Goal: Use online tool/utility: Use online tool/utility

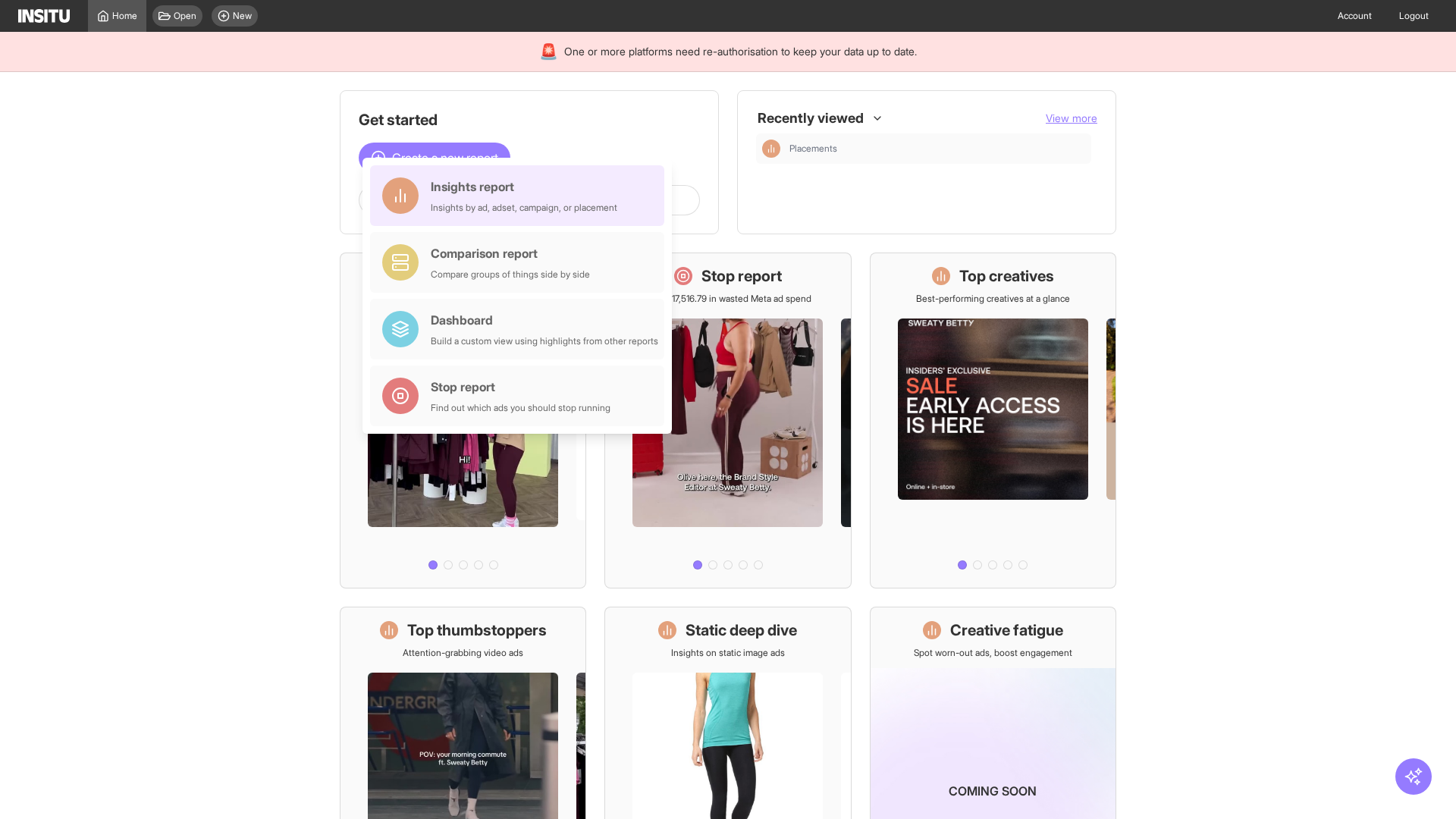
click at [520, 196] on div "Insights report Insights by ad, adset, campaign, or placement" at bounding box center [523, 196] width 187 height 37
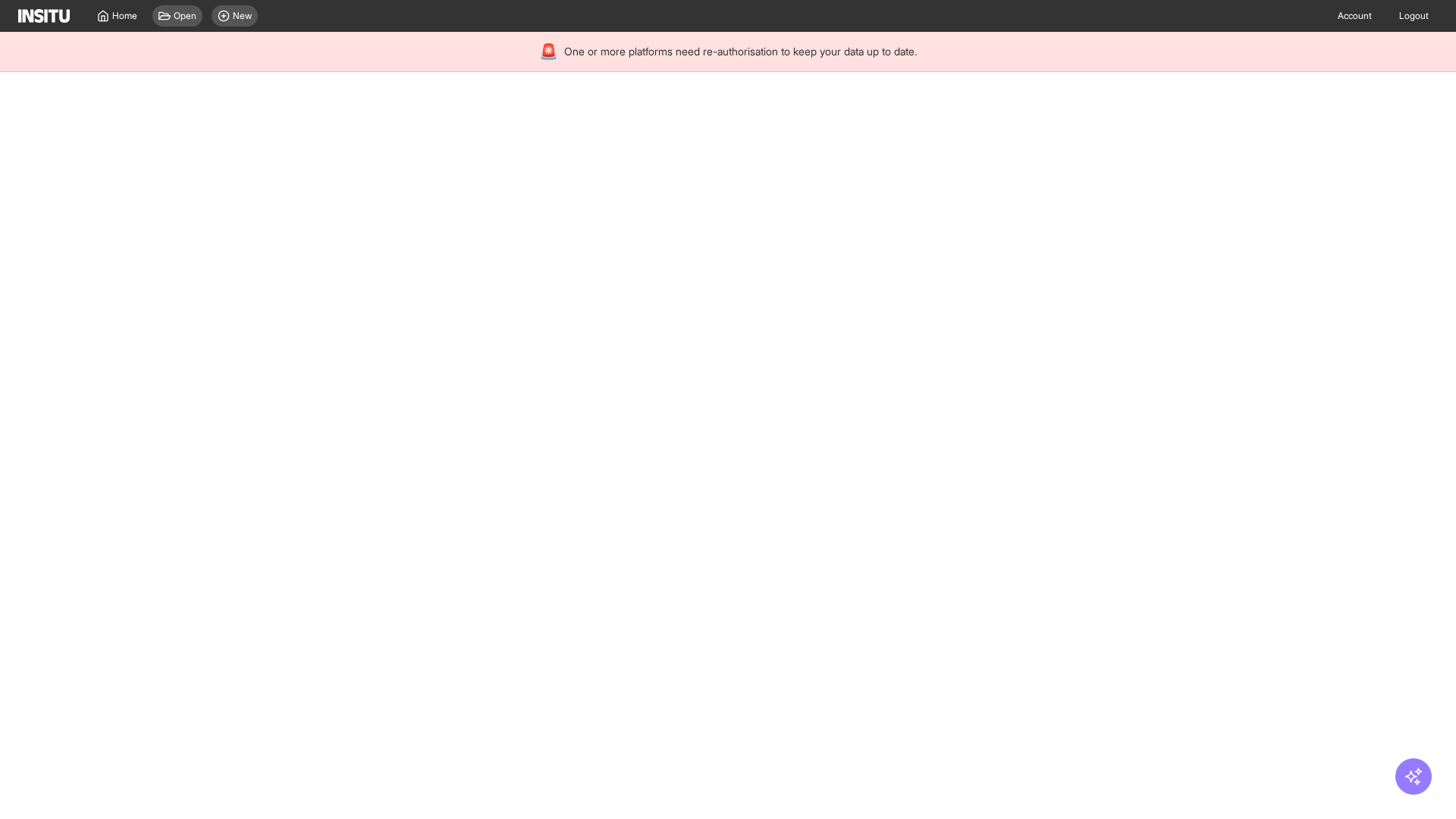
select select "**"
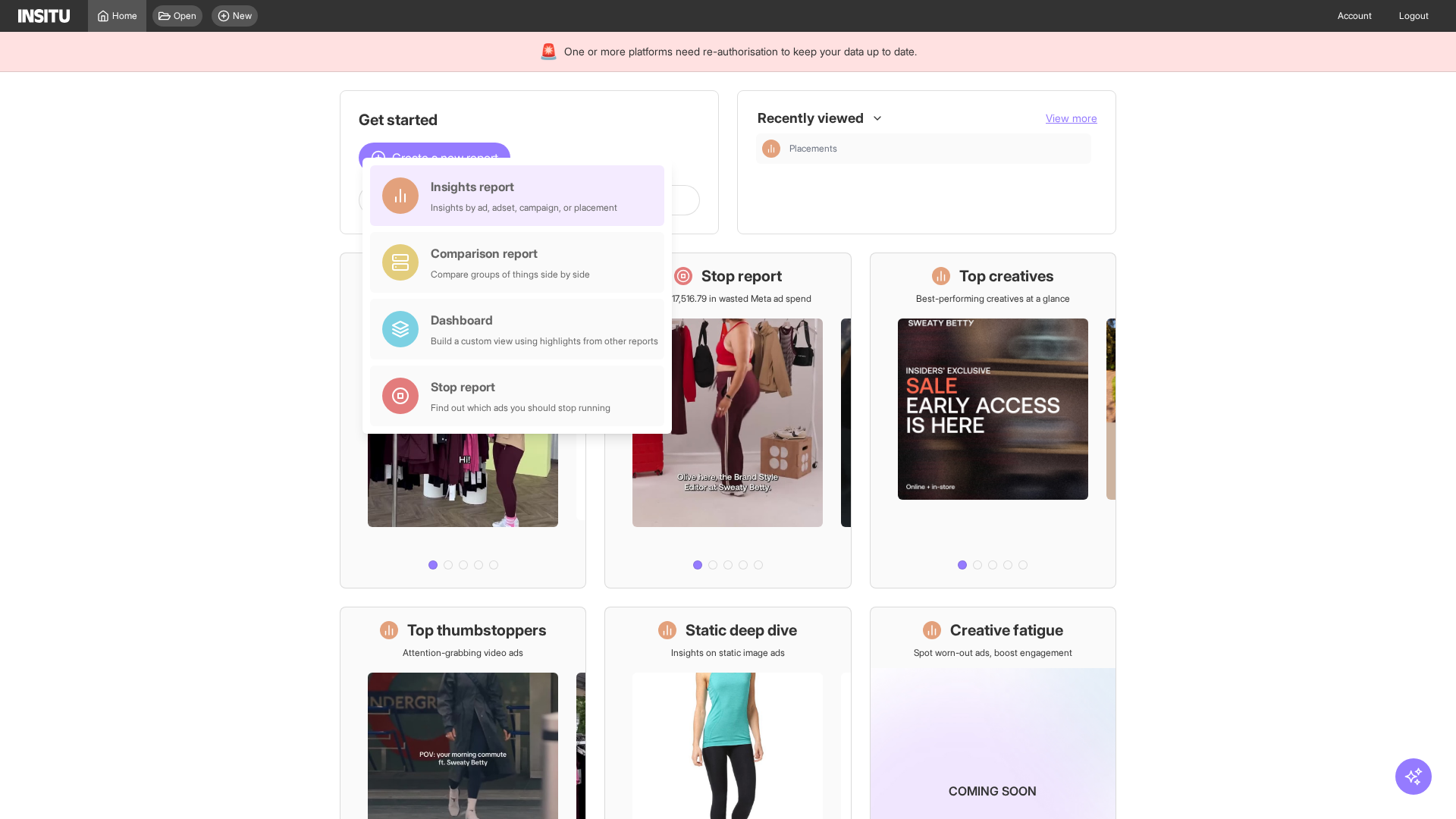
click at [520, 196] on div "Insights report Insights by ad, adset, campaign, or placement" at bounding box center [523, 196] width 187 height 37
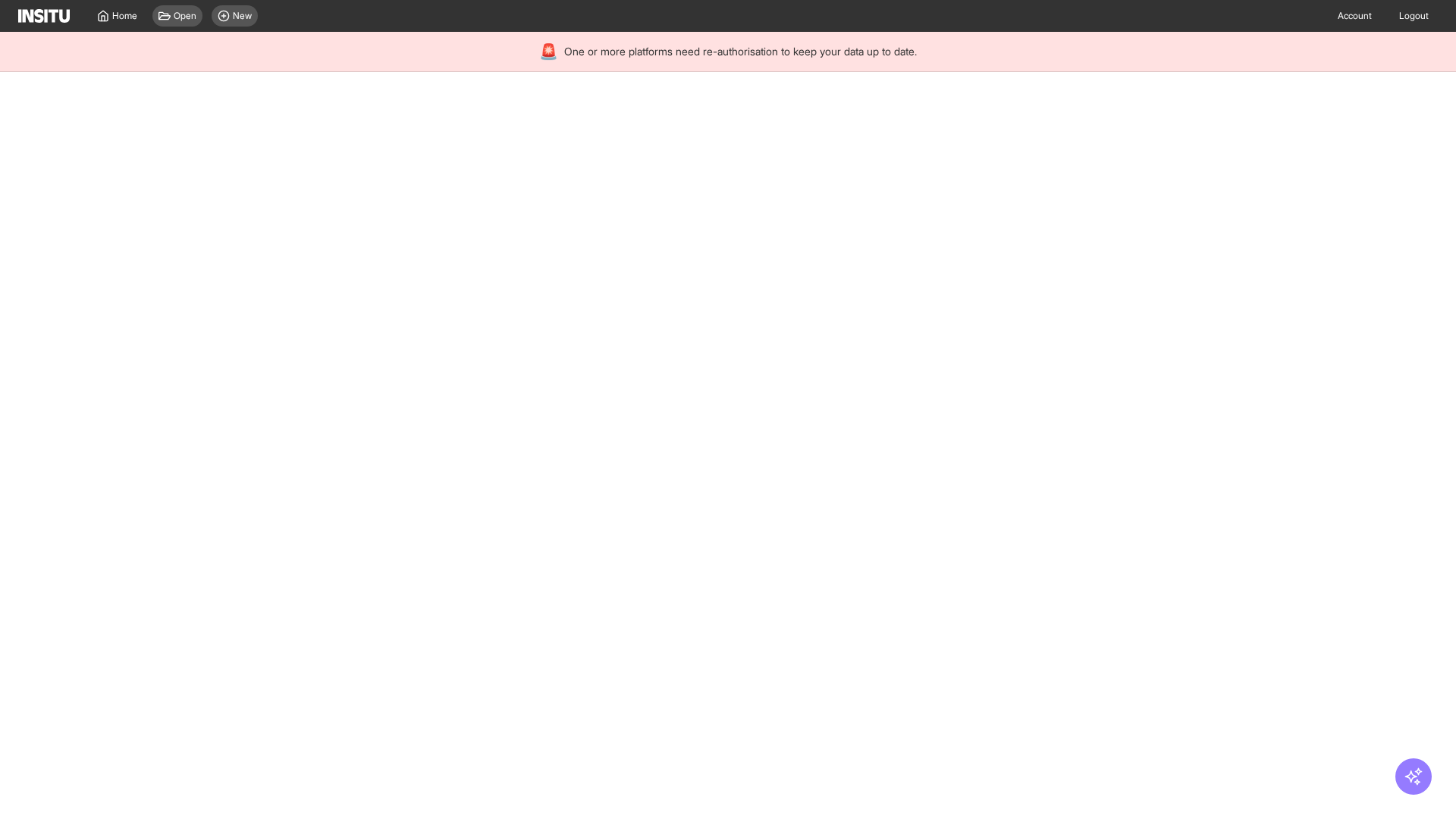
select select "**"
